Goal: Task Accomplishment & Management: Complete application form

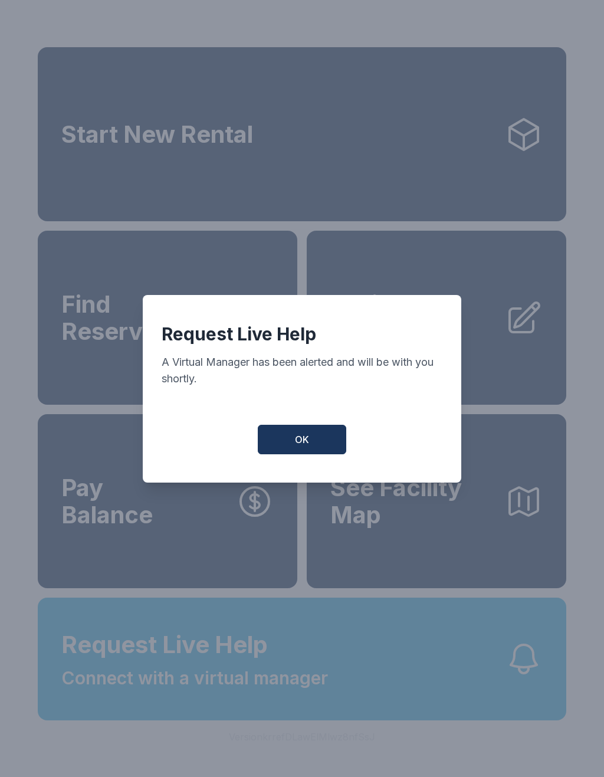
click at [301, 446] on span "OK" at bounding box center [302, 439] width 14 height 14
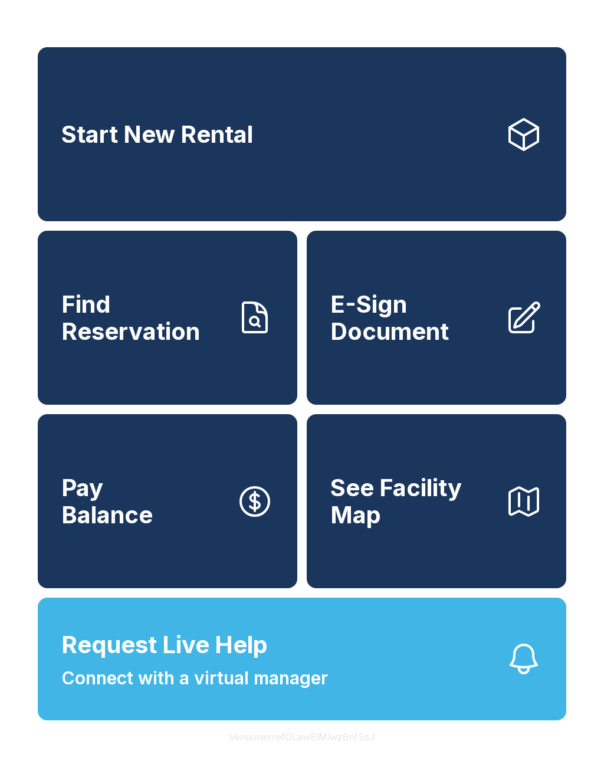
click at [239, 662] on span "Request Live Help" at bounding box center [164, 644] width 206 height 35
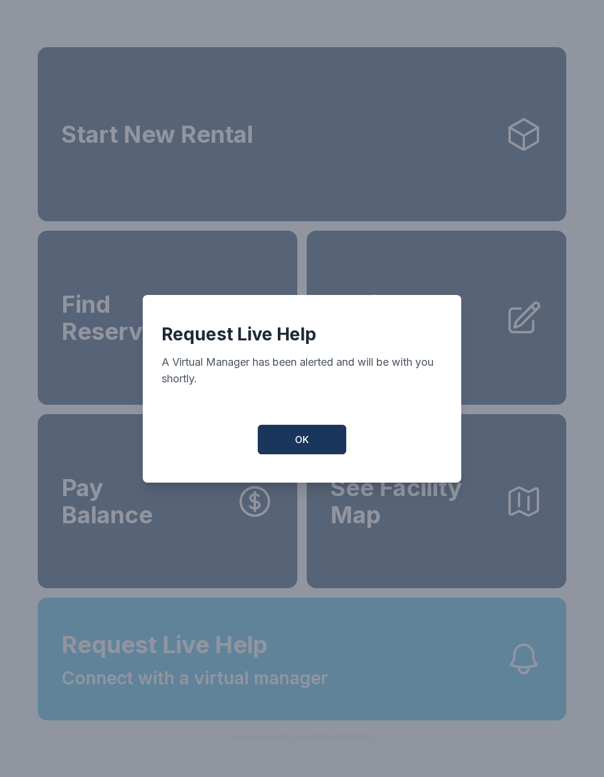
click at [305, 446] on span "OK" at bounding box center [302, 439] width 14 height 14
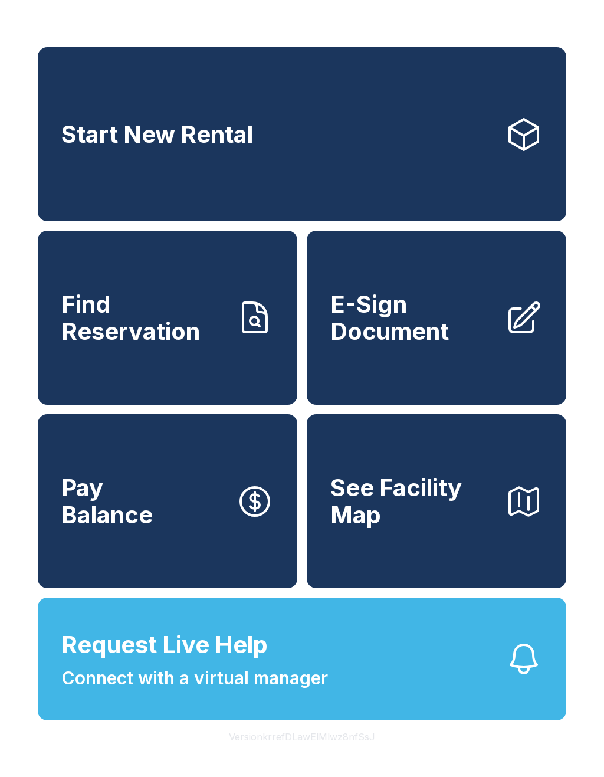
click at [407, 344] on span "E-Sign Document" at bounding box center [412, 318] width 165 height 54
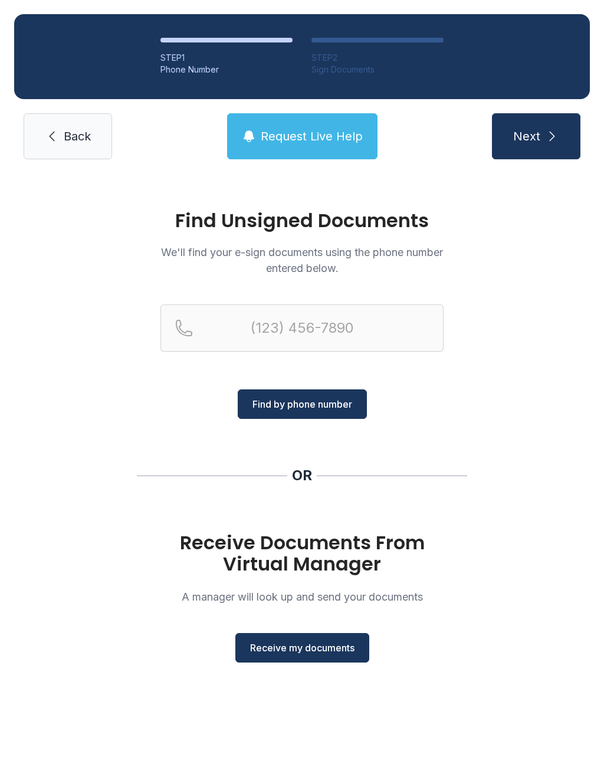
click at [305, 651] on span "Receive my documents" at bounding box center [302, 647] width 104 height 14
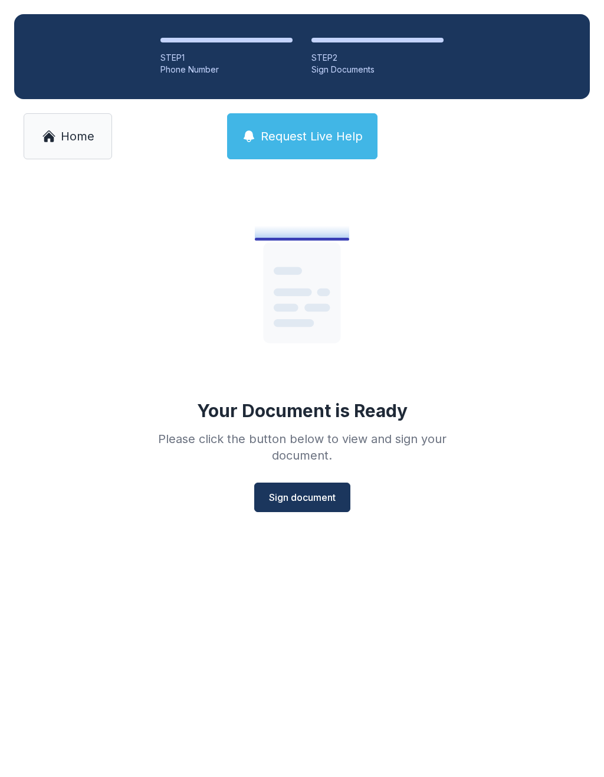
click at [309, 493] on span "Sign document" at bounding box center [302, 497] width 67 height 14
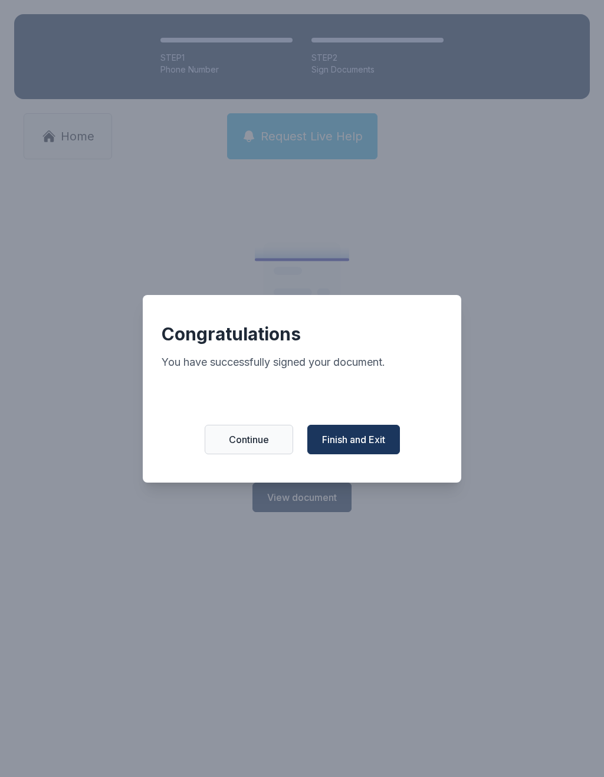
click at [370, 446] on span "Finish and Exit" at bounding box center [353, 439] width 63 height 14
